Goal: Navigation & Orientation: Find specific page/section

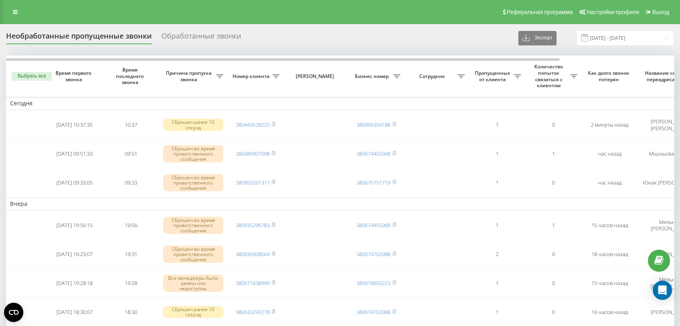
click at [9, 5] on div "Реферальная программа Настройки профиля Выход" at bounding box center [340, 12] width 680 height 24
click at [13, 14] on icon at bounding box center [15, 12] width 5 height 6
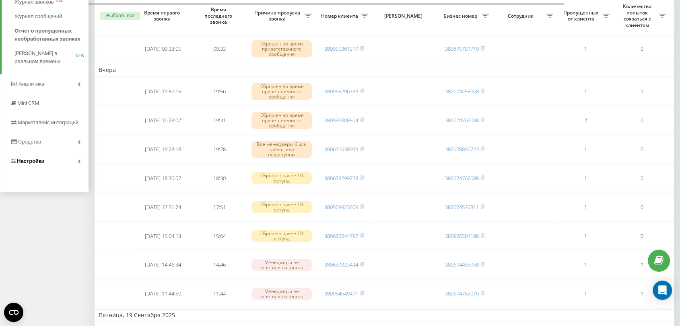
click at [26, 158] on span "Настройки" at bounding box center [31, 161] width 28 height 6
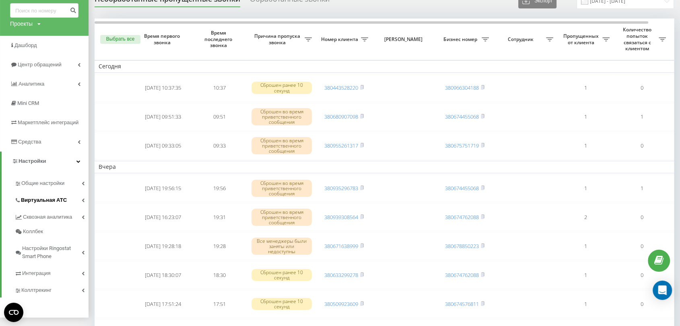
click at [43, 195] on link "Виртуальная АТС" at bounding box center [51, 199] width 74 height 17
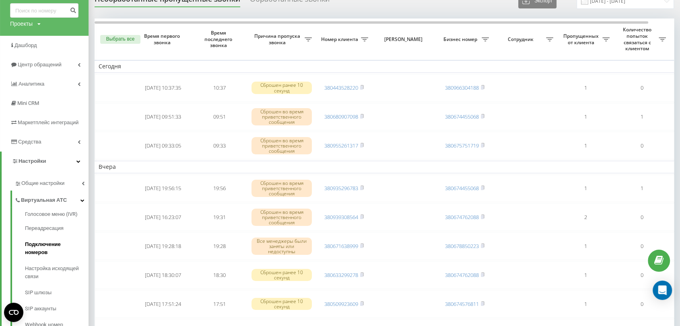
click at [49, 242] on span "Подключение номеров" at bounding box center [55, 249] width 60 height 16
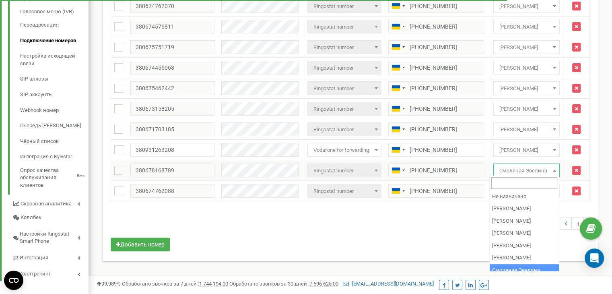
click at [519, 168] on span "Смоляная Эвелина" at bounding box center [526, 170] width 61 height 11
click at [441, 220] on div "0-16 of 16 1" at bounding box center [350, 223] width 491 height 28
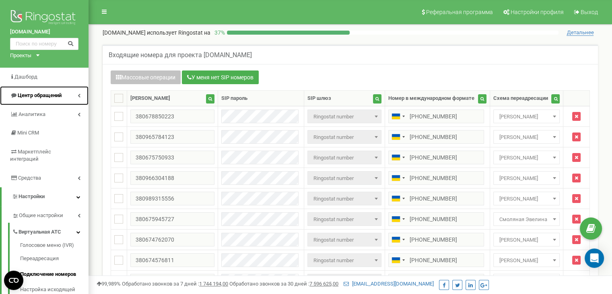
click at [37, 95] on span "Центр обращений" at bounding box center [40, 95] width 44 height 6
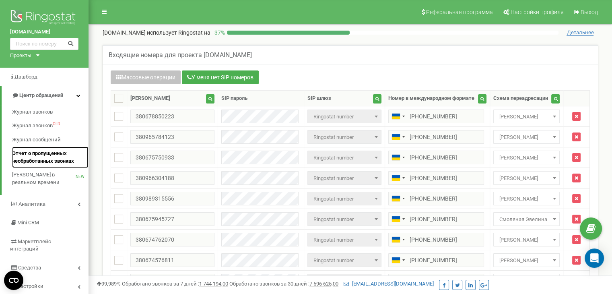
drag, startPoint x: 37, startPoint y: 154, endPoint x: 55, endPoint y: 157, distance: 17.9
click at [37, 155] on span "Отчет о пропущенных необработанных звонках" at bounding box center [48, 157] width 72 height 15
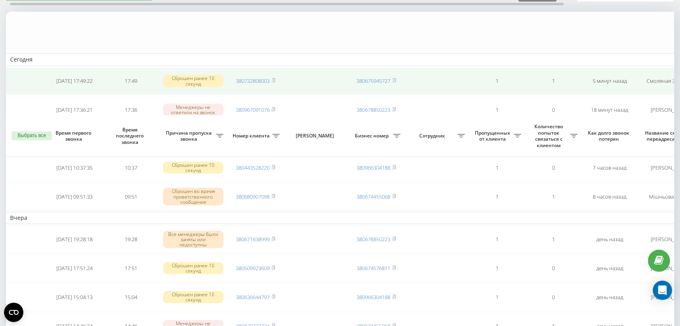
scroll to position [179, 0]
